Goal: Check status: Check status

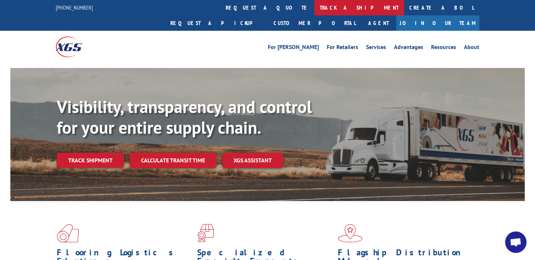
click at [314, 10] on link "track a shipment" at bounding box center [359, 7] width 90 height 15
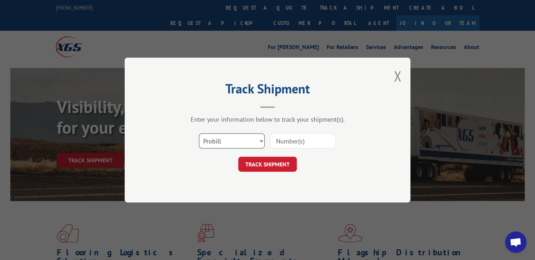
click at [260, 141] on select "Select category... Probill BOL PO" at bounding box center [232, 140] width 66 height 15
select select "bol"
click at [199, 133] on select "Select category... Probill BOL PO" at bounding box center [232, 140] width 66 height 15
click at [279, 140] on input at bounding box center [303, 140] width 66 height 15
paste input "3374141"
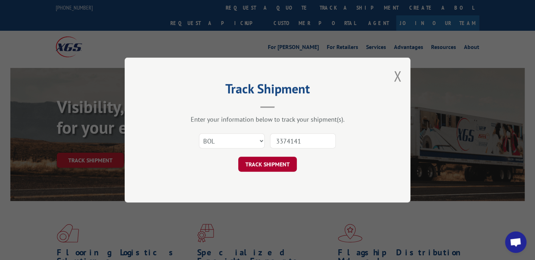
type input "3374141"
click at [275, 161] on button "TRACK SHIPMENT" at bounding box center [267, 163] width 59 height 15
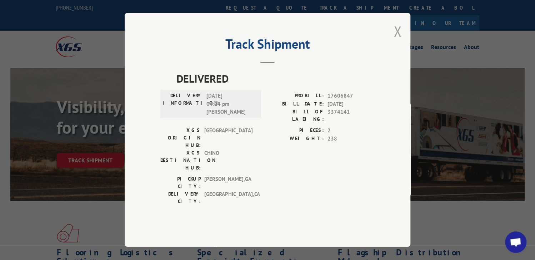
click at [398, 41] on button "Close modal" at bounding box center [397, 31] width 8 height 19
